Goal: Task Accomplishment & Management: Use online tool/utility

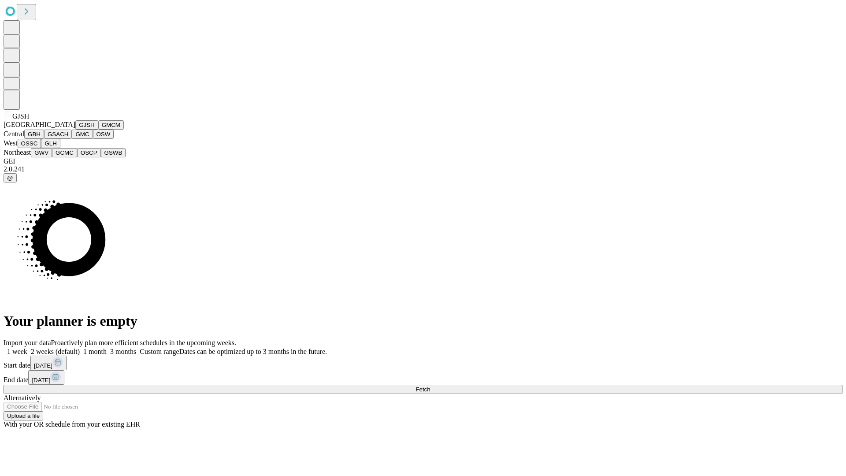
click at [75, 130] on button "GJSH" at bounding box center [86, 124] width 23 height 9
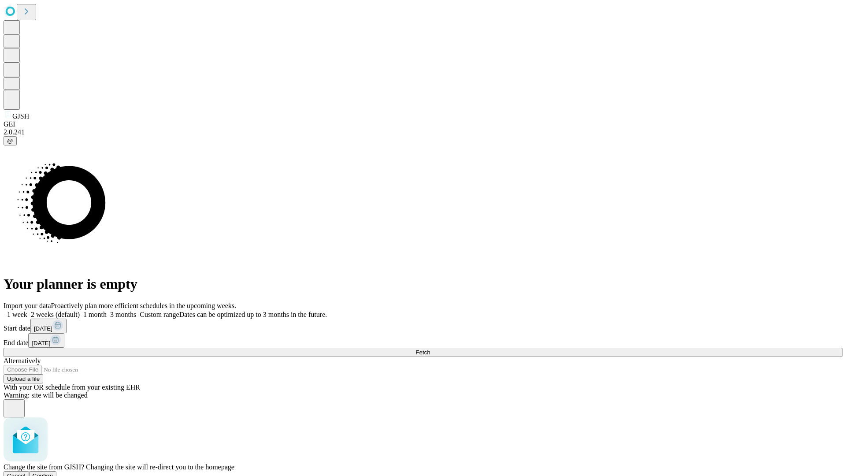
click at [53, 472] on span "Confirm" at bounding box center [43, 475] width 21 height 7
click at [27, 311] on label "1 week" at bounding box center [16, 314] width 24 height 7
click at [430, 349] on span "Fetch" at bounding box center [423, 352] width 15 height 7
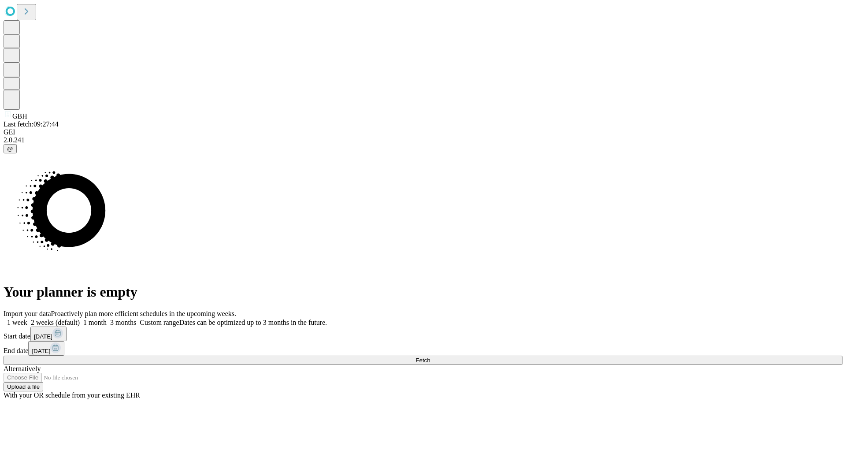
click at [27, 319] on label "1 week" at bounding box center [16, 322] width 24 height 7
click at [430, 357] on span "Fetch" at bounding box center [423, 360] width 15 height 7
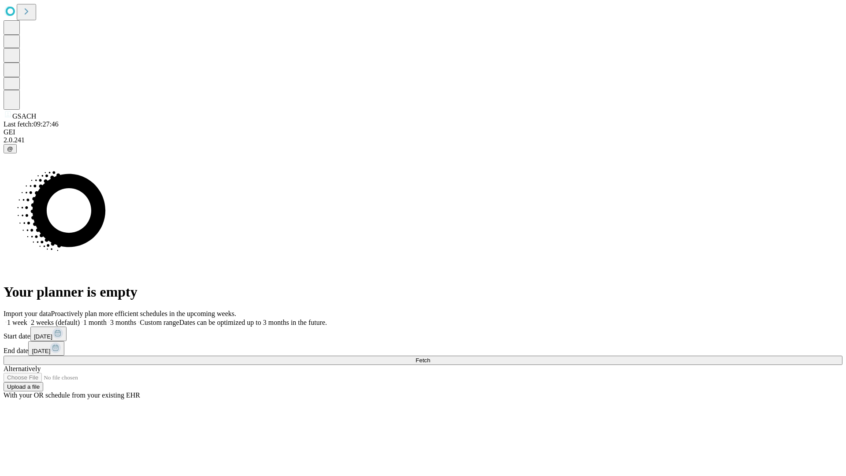
click at [27, 319] on label "1 week" at bounding box center [16, 322] width 24 height 7
click at [430, 357] on span "Fetch" at bounding box center [423, 360] width 15 height 7
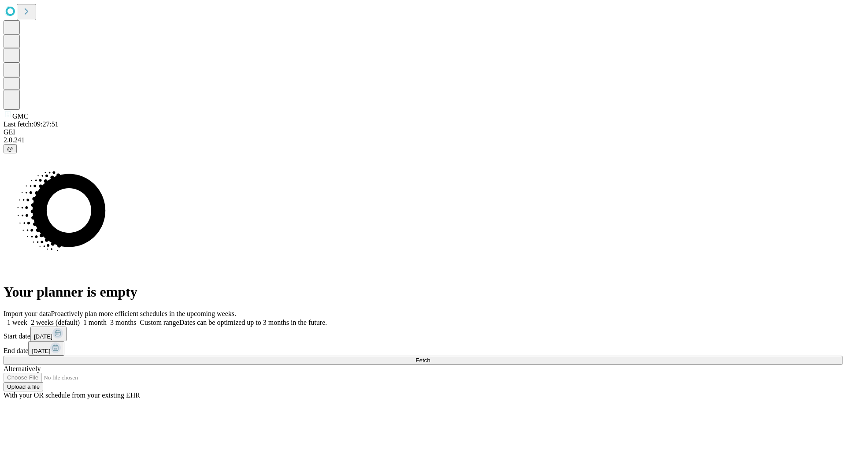
click at [27, 319] on label "1 week" at bounding box center [16, 322] width 24 height 7
click at [430, 357] on span "Fetch" at bounding box center [423, 360] width 15 height 7
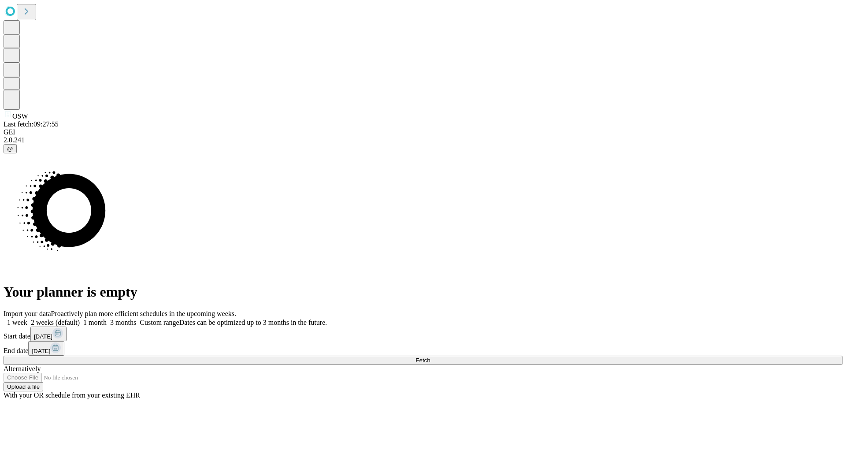
click at [27, 319] on label "1 week" at bounding box center [16, 322] width 24 height 7
click at [430, 357] on span "Fetch" at bounding box center [423, 360] width 15 height 7
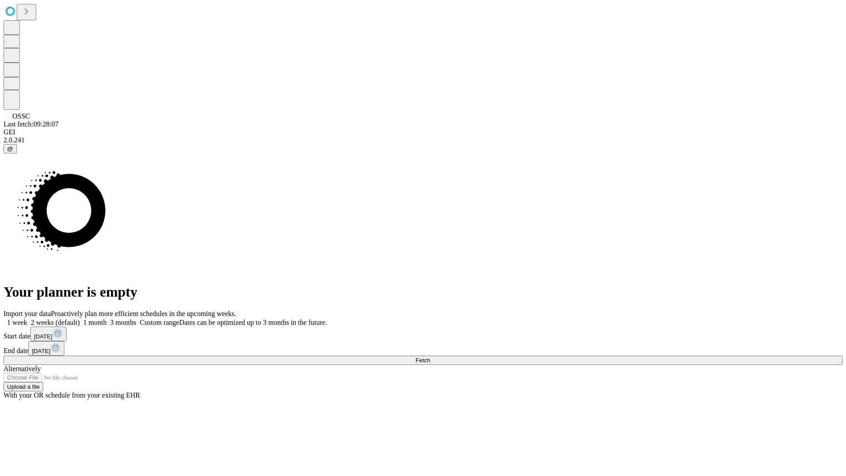
click at [27, 319] on label "1 week" at bounding box center [16, 322] width 24 height 7
click at [430, 357] on span "Fetch" at bounding box center [423, 360] width 15 height 7
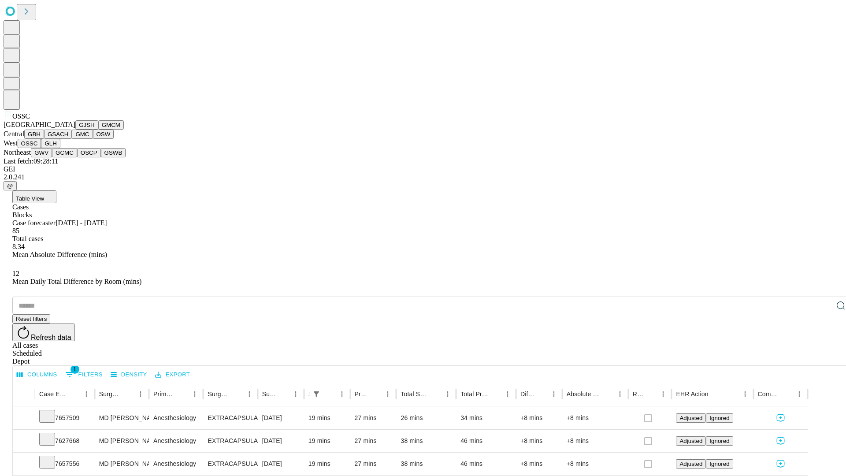
click at [60, 148] on button "GLH" at bounding box center [50, 143] width 19 height 9
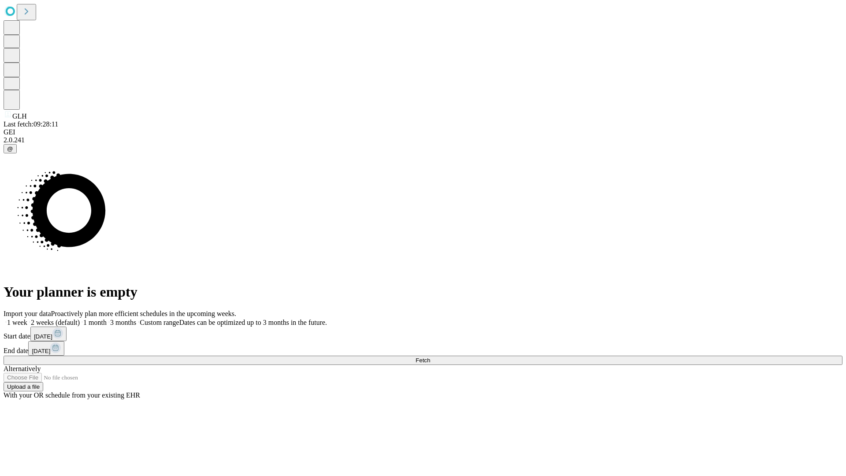
click at [27, 319] on label "1 week" at bounding box center [16, 322] width 24 height 7
click at [430, 357] on span "Fetch" at bounding box center [423, 360] width 15 height 7
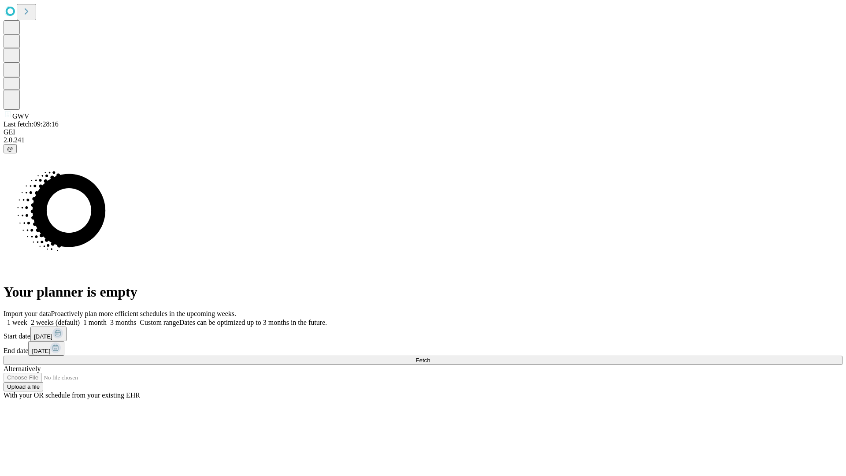
click at [27, 319] on label "1 week" at bounding box center [16, 322] width 24 height 7
click at [430, 357] on span "Fetch" at bounding box center [423, 360] width 15 height 7
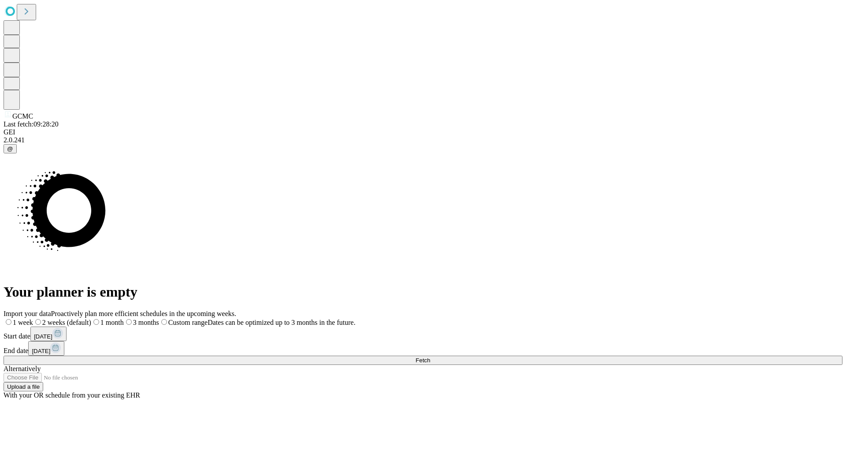
click at [33, 319] on label "1 week" at bounding box center [19, 322] width 30 height 7
click at [430, 357] on span "Fetch" at bounding box center [423, 360] width 15 height 7
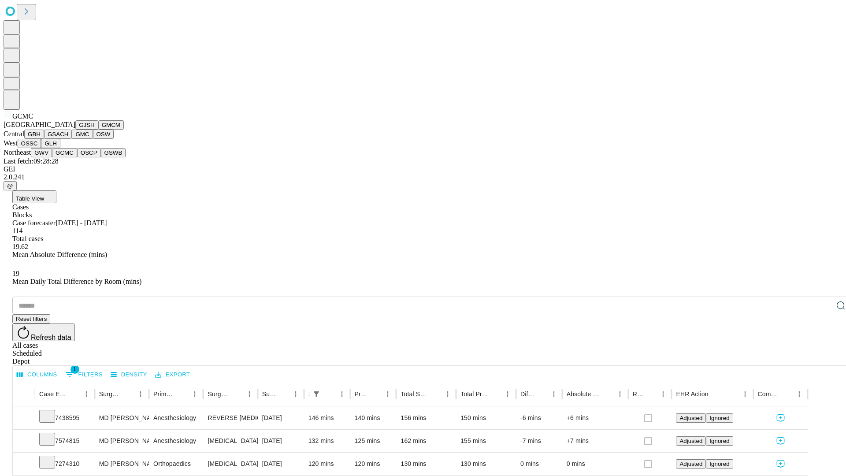
click at [77, 157] on button "OSCP" at bounding box center [89, 152] width 24 height 9
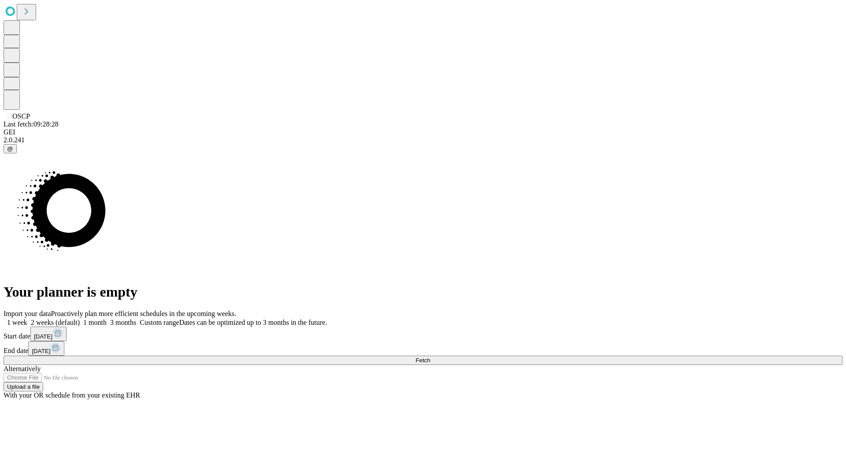
click at [27, 319] on label "1 week" at bounding box center [16, 322] width 24 height 7
click at [430, 357] on span "Fetch" at bounding box center [423, 360] width 15 height 7
